Goal: Task Accomplishment & Management: Use online tool/utility

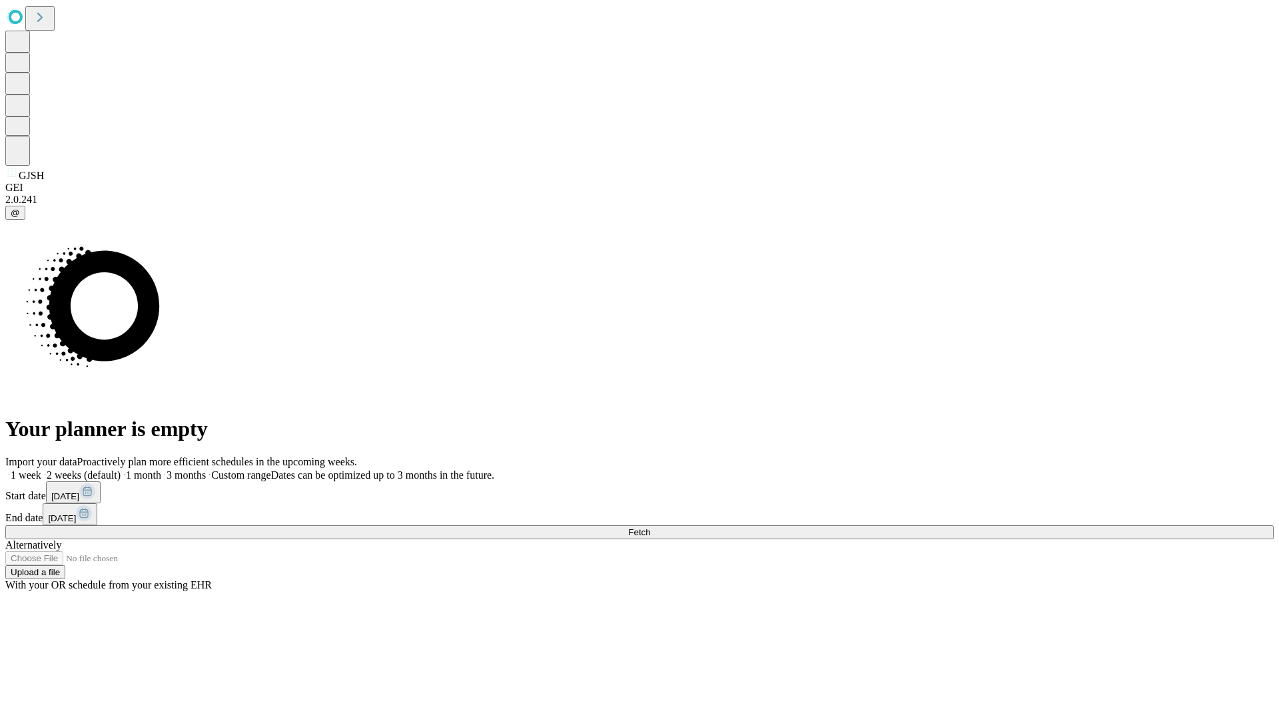
click at [650, 528] on span "Fetch" at bounding box center [639, 533] width 22 height 10
